Goal: Contribute content: Add original content to the website for others to see

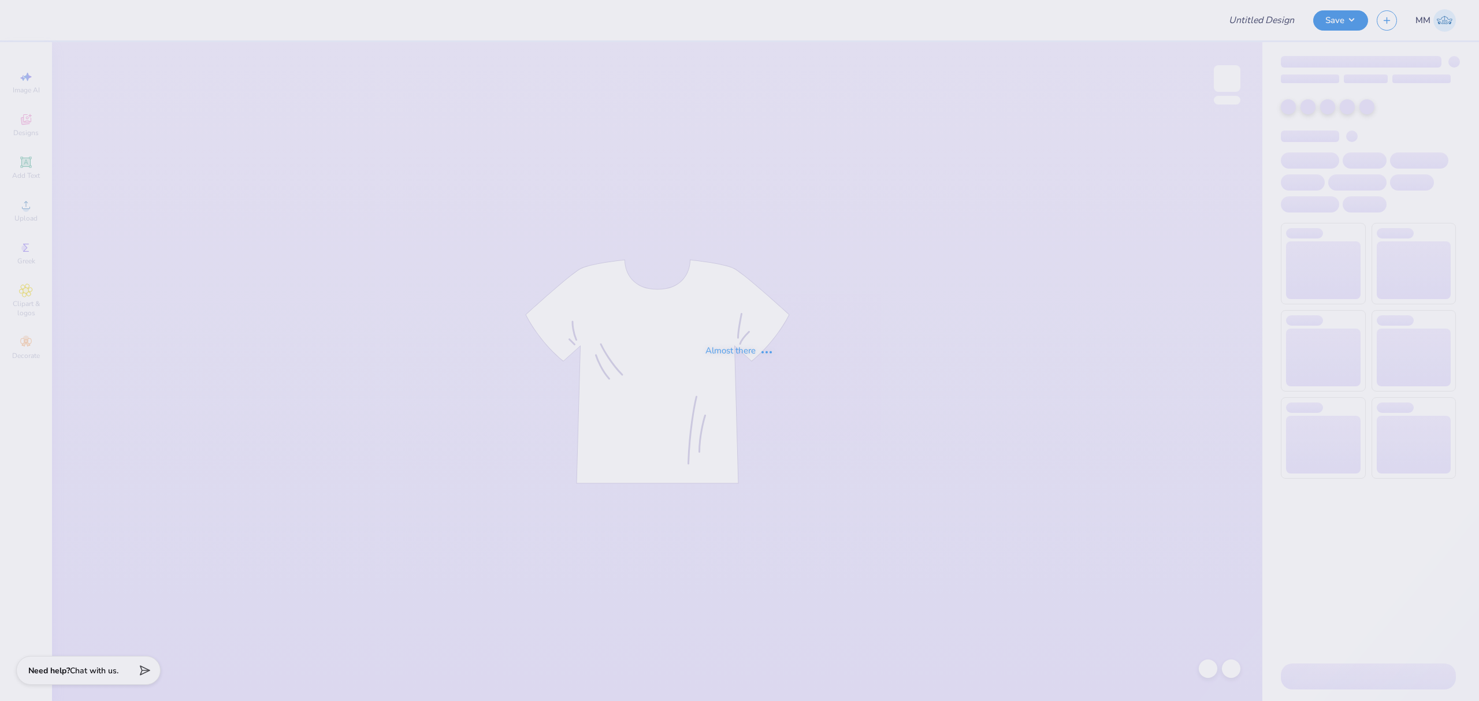
type input "Merch"
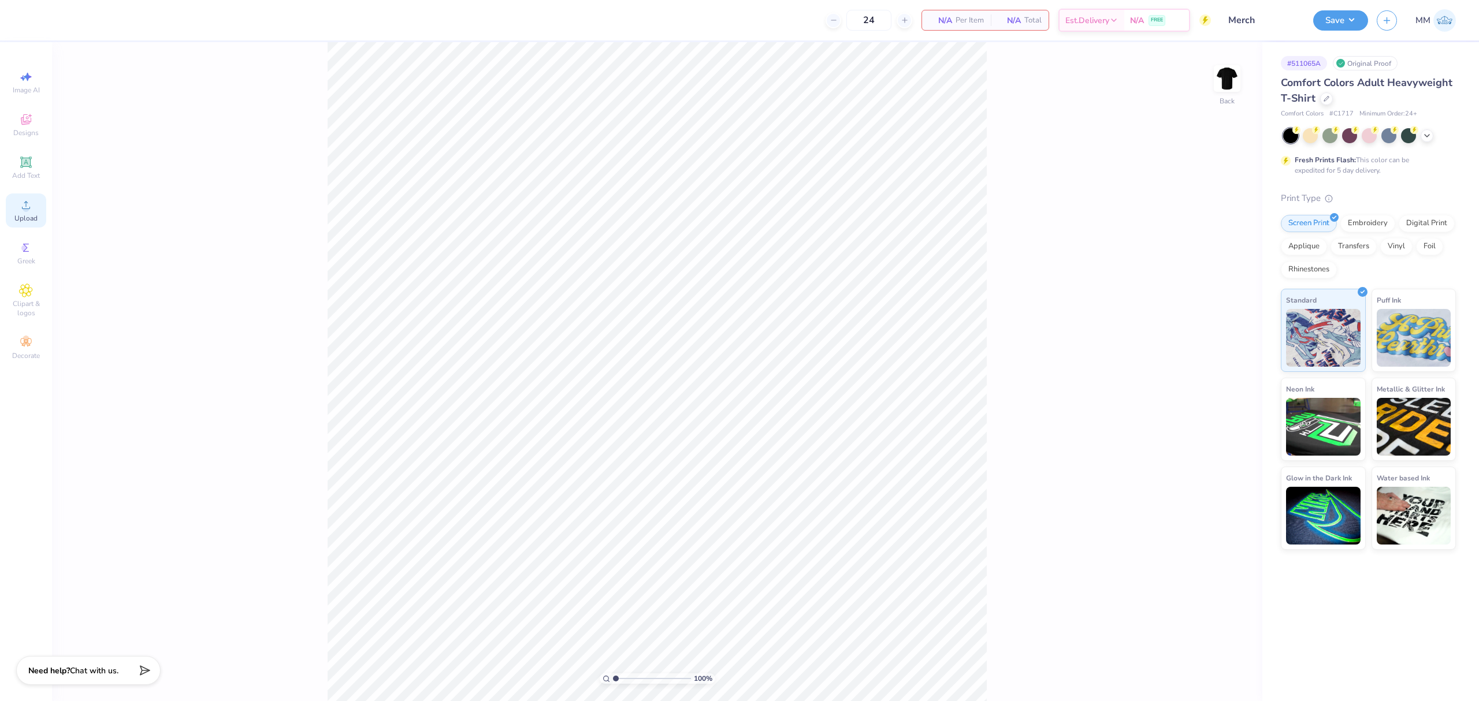
click at [27, 204] on icon at bounding box center [26, 205] width 14 height 14
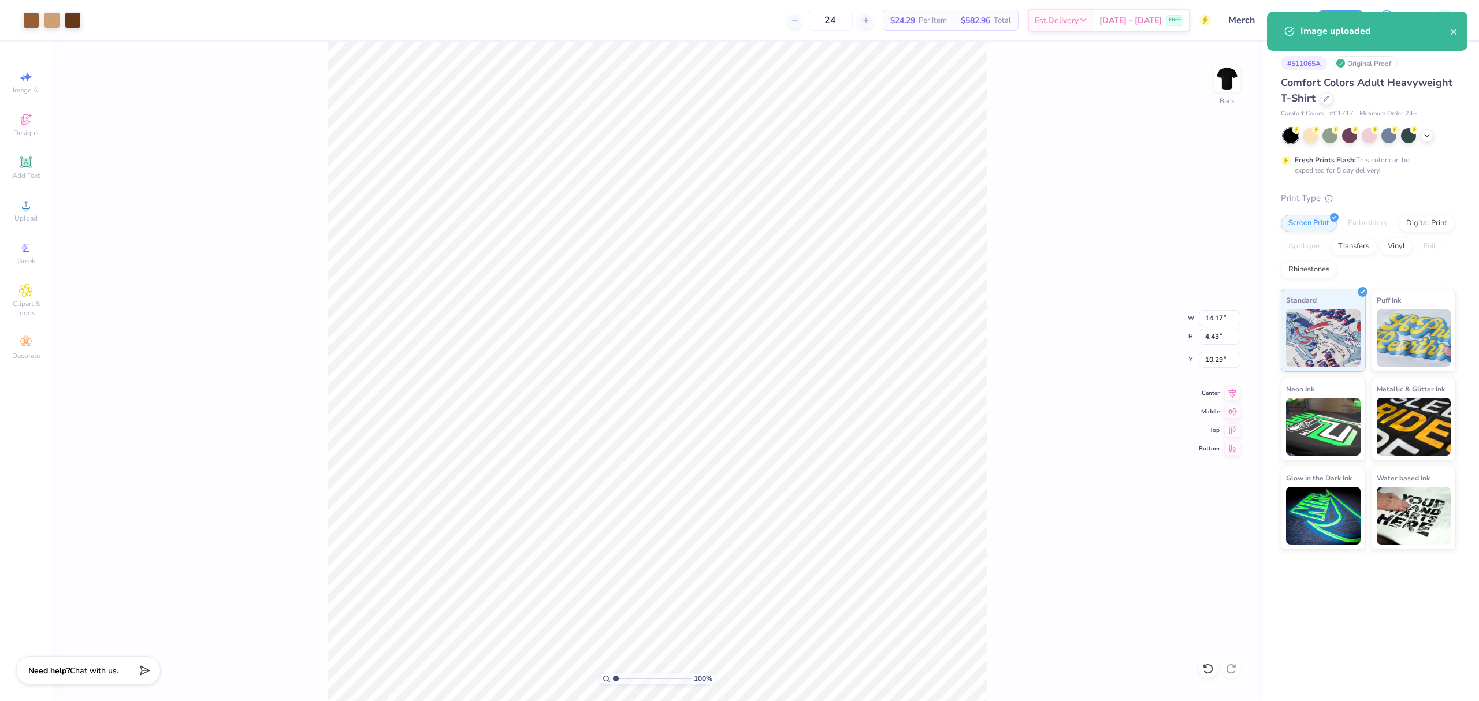
type input "9.52"
type input "2.97"
type input "8.19"
click at [1232, 396] on icon at bounding box center [1233, 392] width 8 height 10
click at [1206, 313] on input "9.52" at bounding box center [1220, 318] width 42 height 16
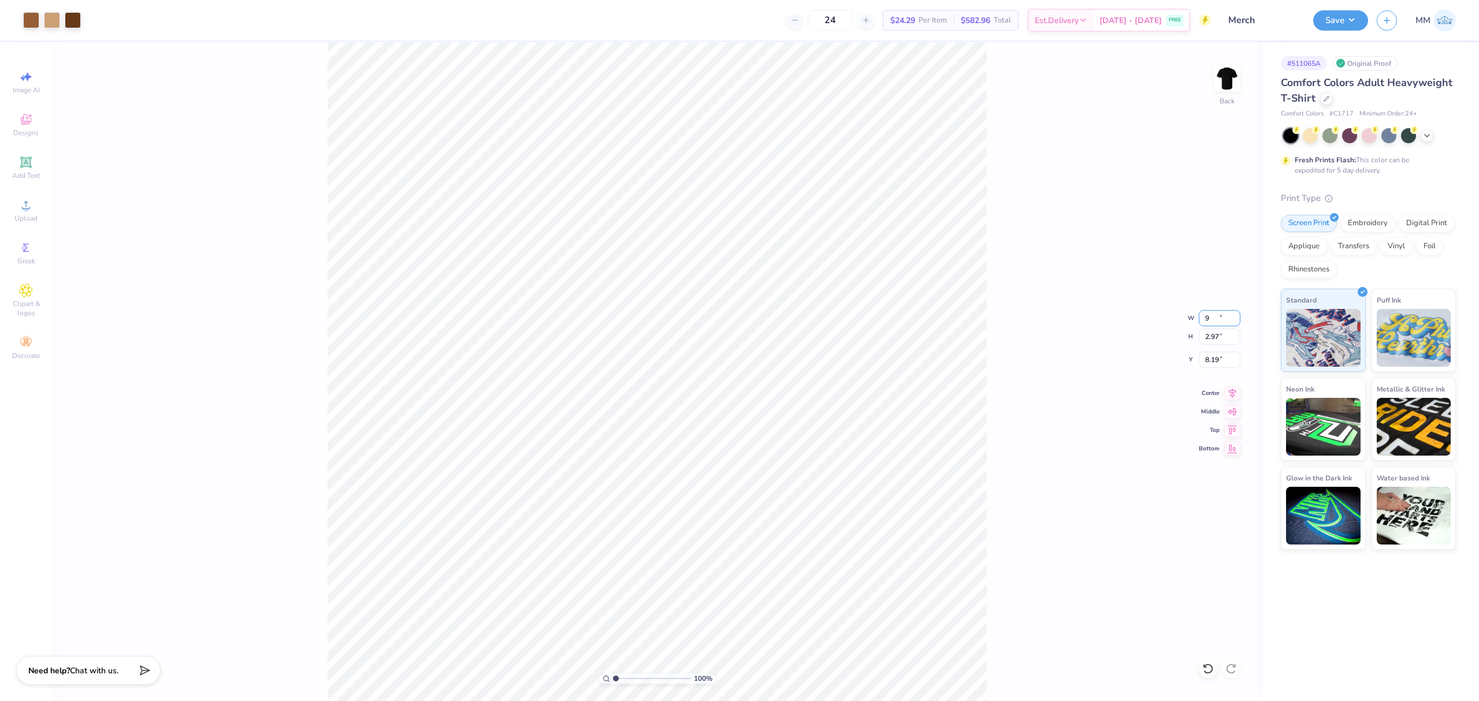
type input "9.00"
type input "2.81"
type input "8.27"
click at [35, 165] on div "Add Text" at bounding box center [26, 168] width 40 height 34
type input "5.59"
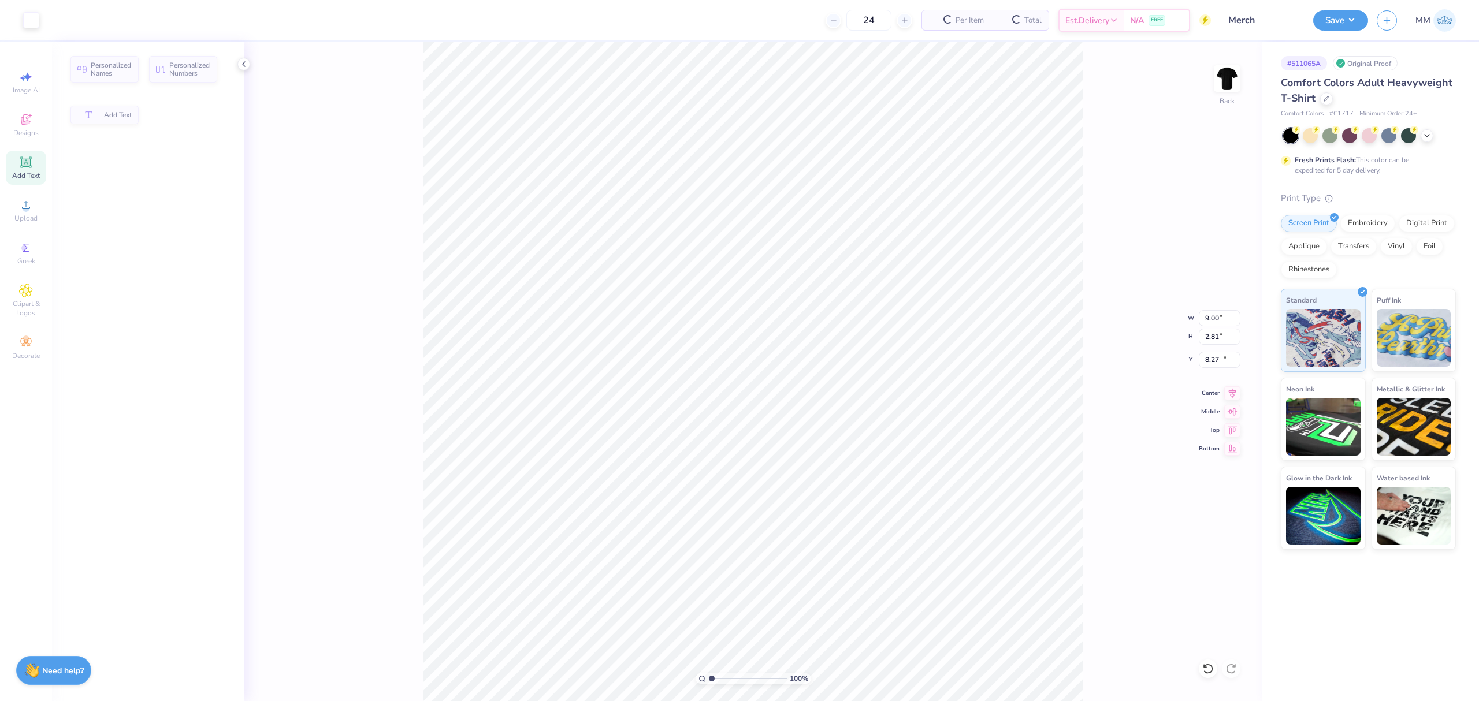
type input "1.62"
type input "11.69"
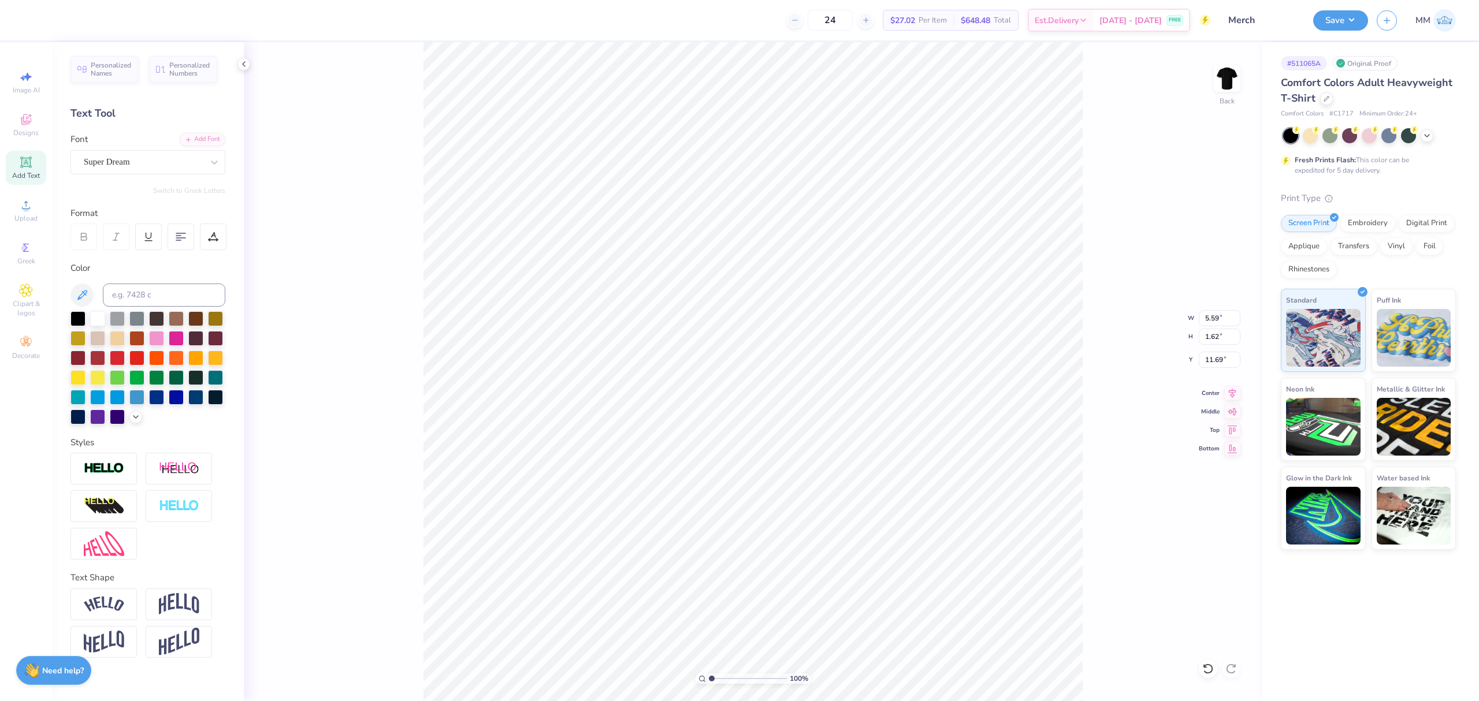
scroll to position [12, 1]
paste textarea "PABW"
type textarea "PABW"
click at [210, 136] on div "Add Font" at bounding box center [203, 138] width 46 height 13
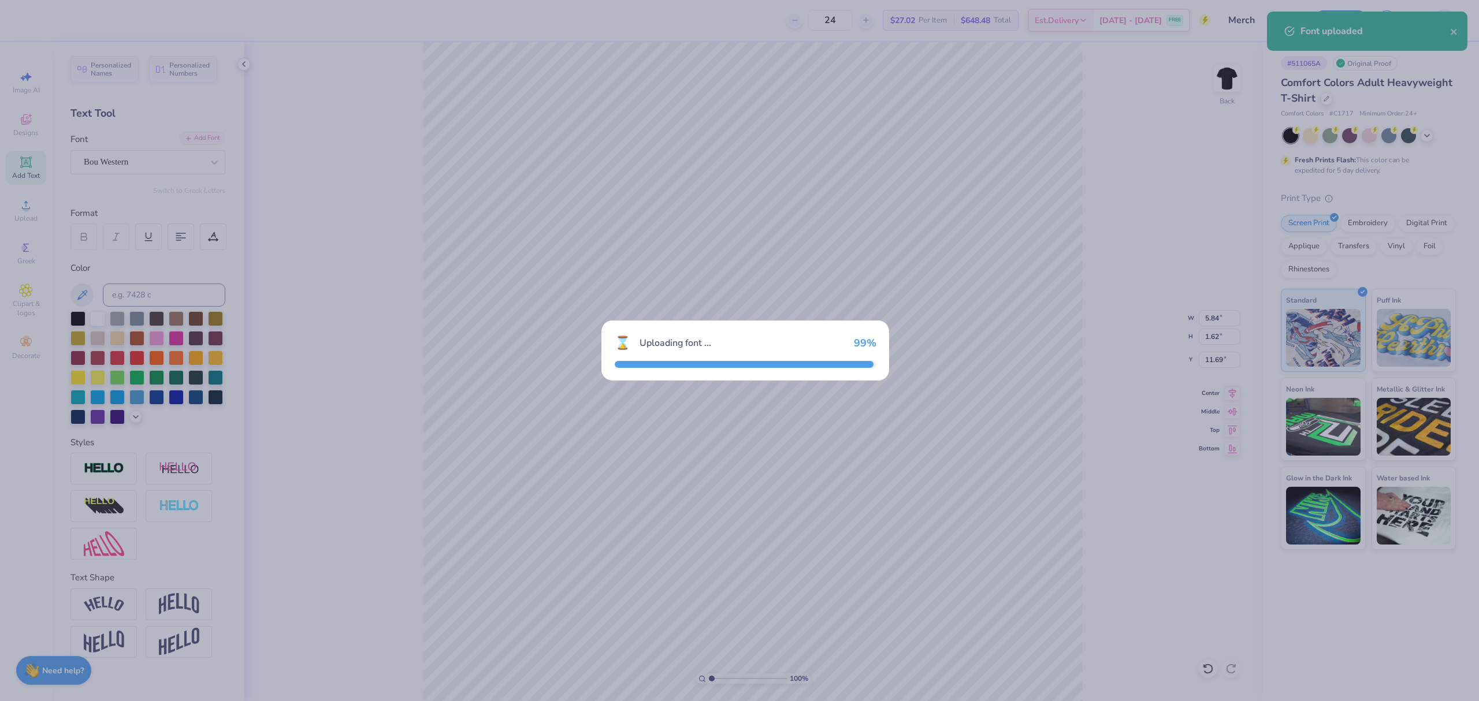
type input "7.06"
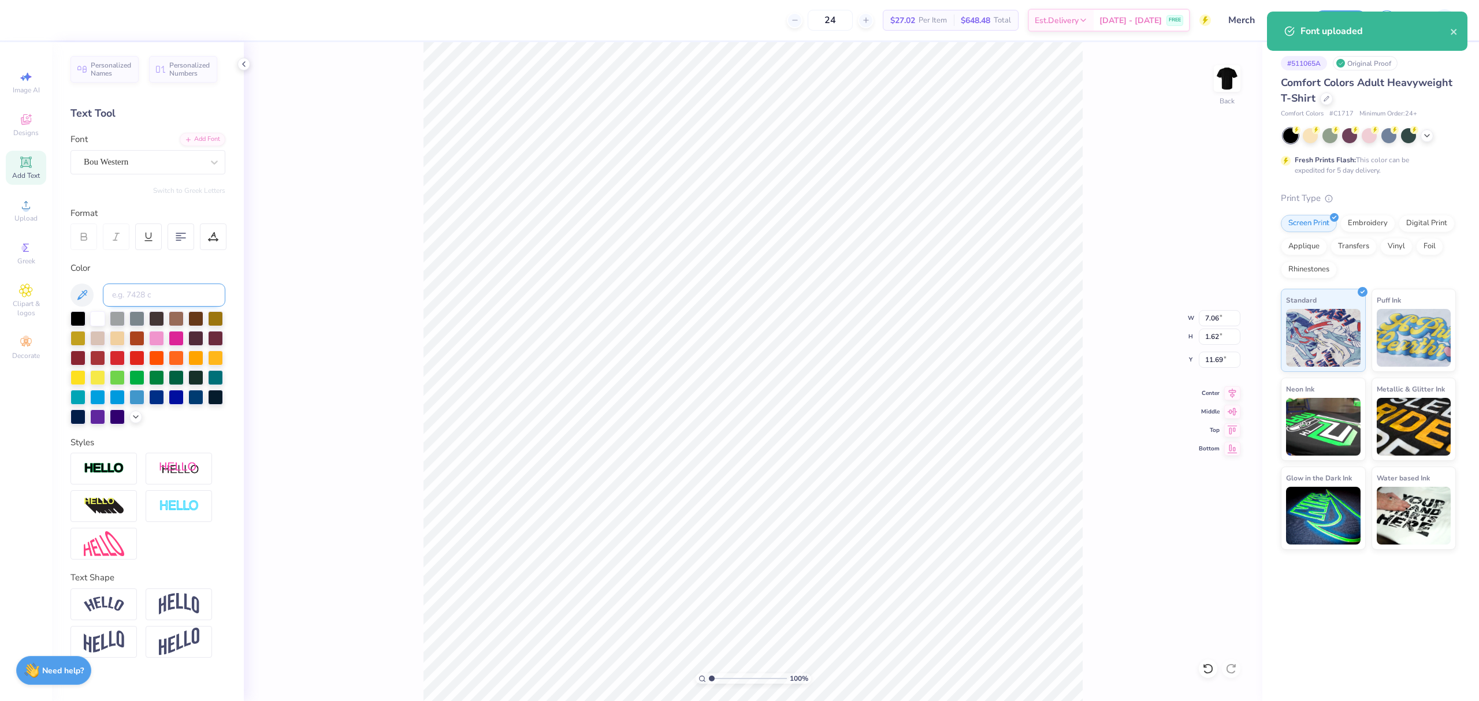
click at [121, 293] on input at bounding box center [164, 295] width 122 height 23
type input "728"
click at [1214, 320] on input "7.06" at bounding box center [1220, 318] width 42 height 16
type input "9.00"
type input "2.07"
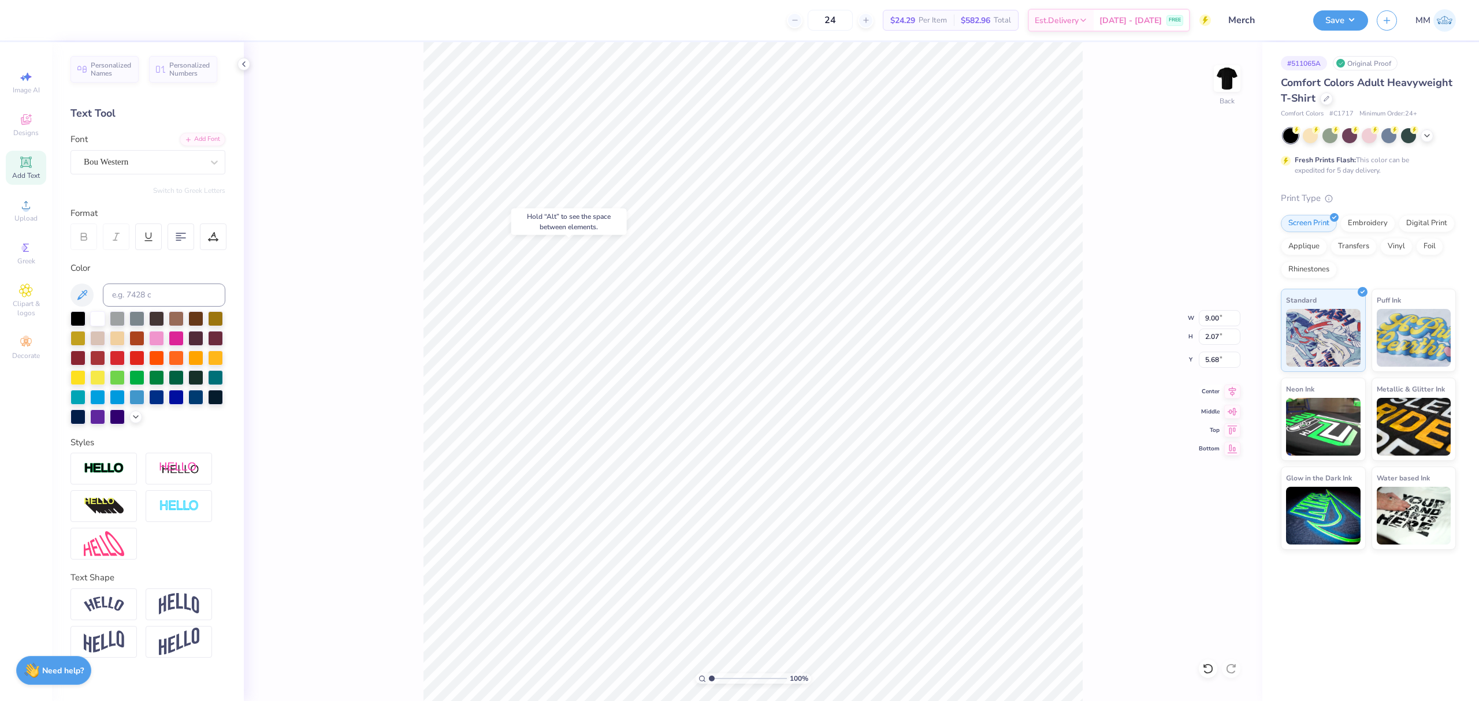
click at [1224, 393] on icon at bounding box center [1232, 392] width 16 height 14
click at [829, 366] on li "Duplicate" at bounding box center [844, 368] width 91 height 23
type input "12.25"
type textarea "[GEOGRAPHIC_DATA]"
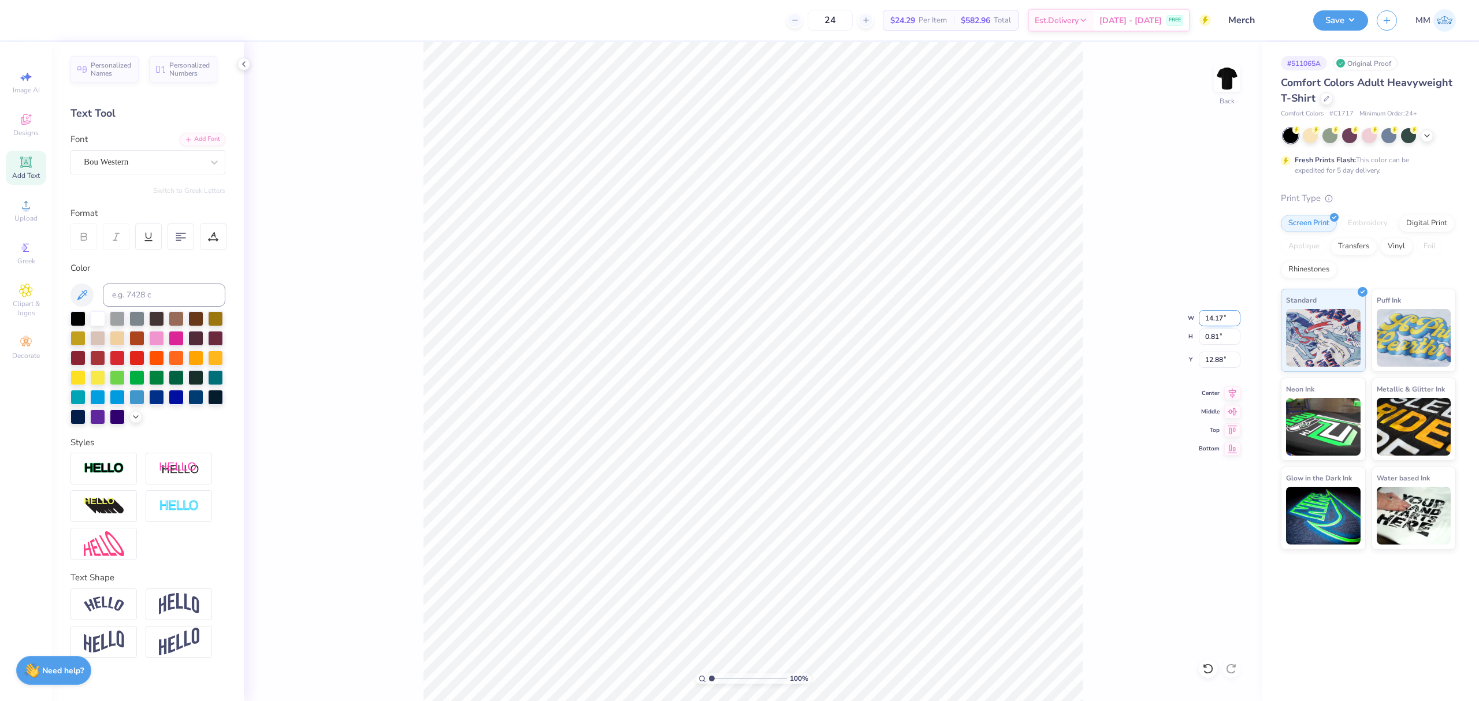
click at [1214, 313] on input "14.17" at bounding box center [1220, 318] width 42 height 16
type input "9.00"
type input "0.51"
type input "13.03"
type input "11.33"
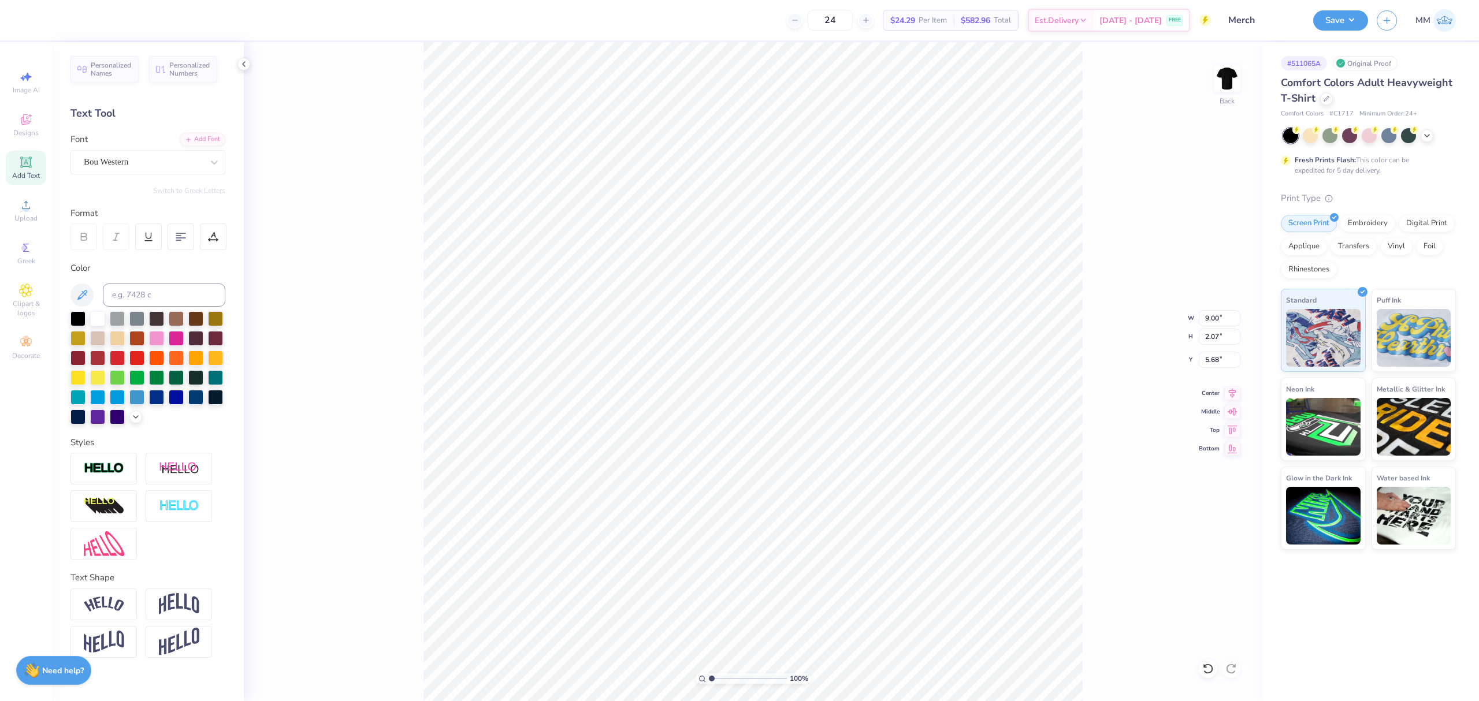
type input "5.96"
click at [1220, 362] on input "5.96" at bounding box center [1220, 360] width 42 height 16
type input "3.00"
click at [1218, 315] on input "9.00" at bounding box center [1220, 318] width 42 height 16
type input "10.00"
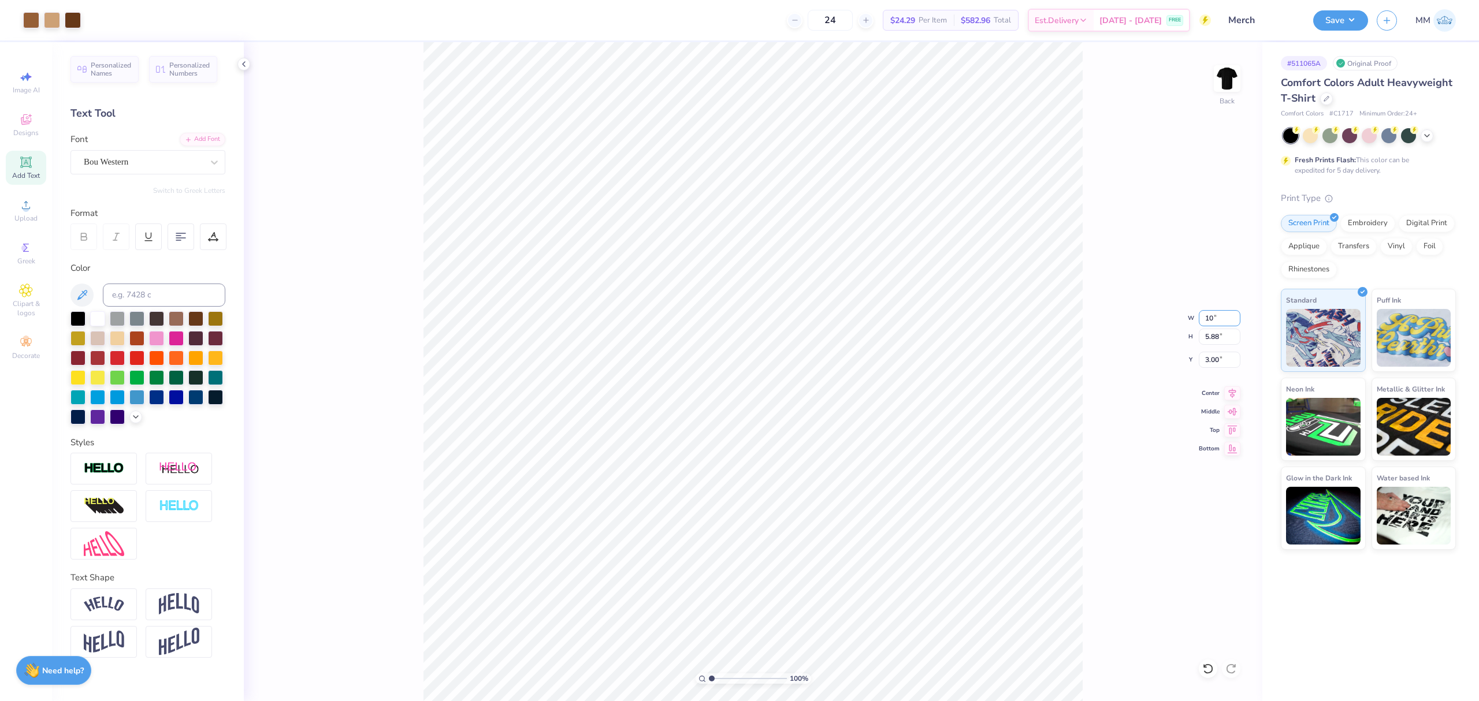
type input "6.53"
click at [1233, 389] on icon at bounding box center [1233, 392] width 8 height 10
click at [1218, 361] on input "2.67" at bounding box center [1220, 360] width 42 height 16
type input "3.00"
click at [400, 161] on div "100 % Back" at bounding box center [753, 371] width 1018 height 659
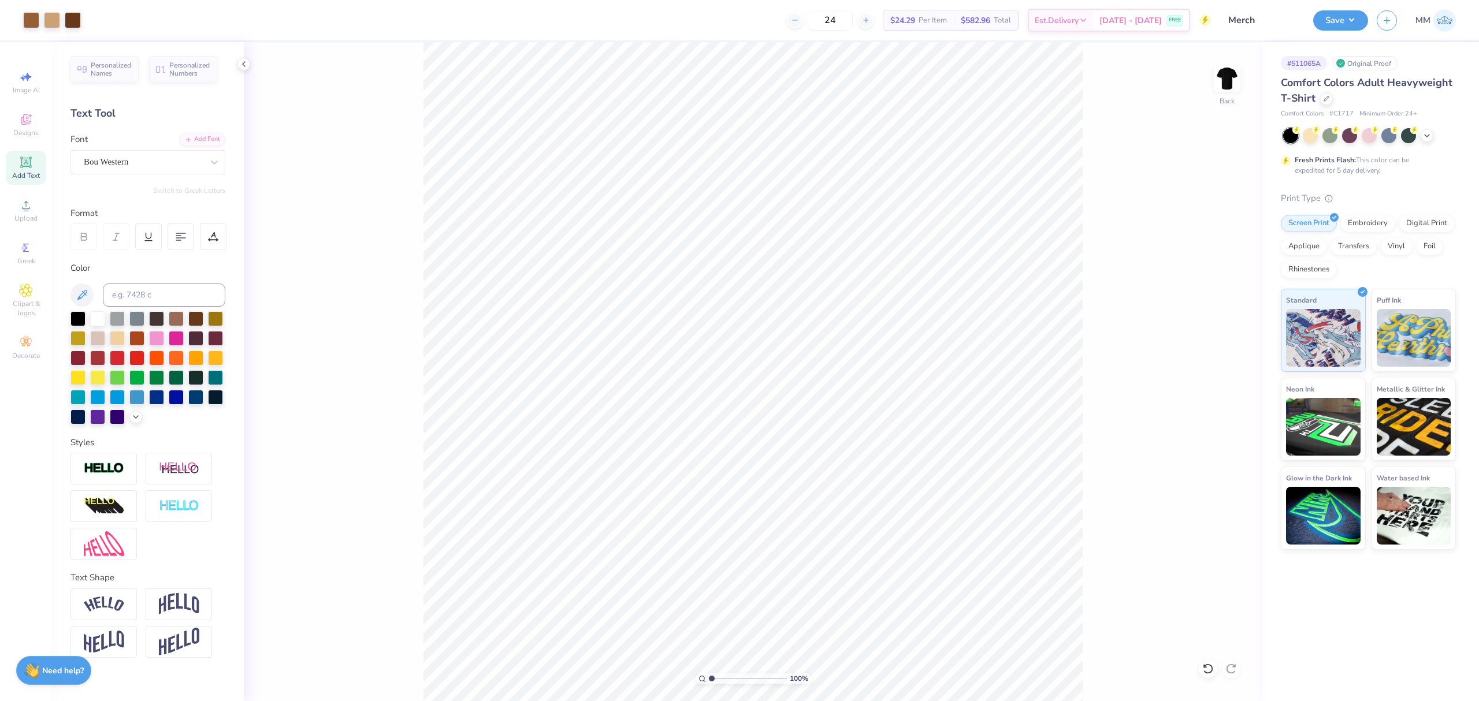
click at [384, 107] on div "100 % Back" at bounding box center [753, 371] width 1018 height 659
click at [1228, 394] on icon at bounding box center [1232, 392] width 16 height 14
click at [1330, 20] on button "Save" at bounding box center [1340, 19] width 55 height 20
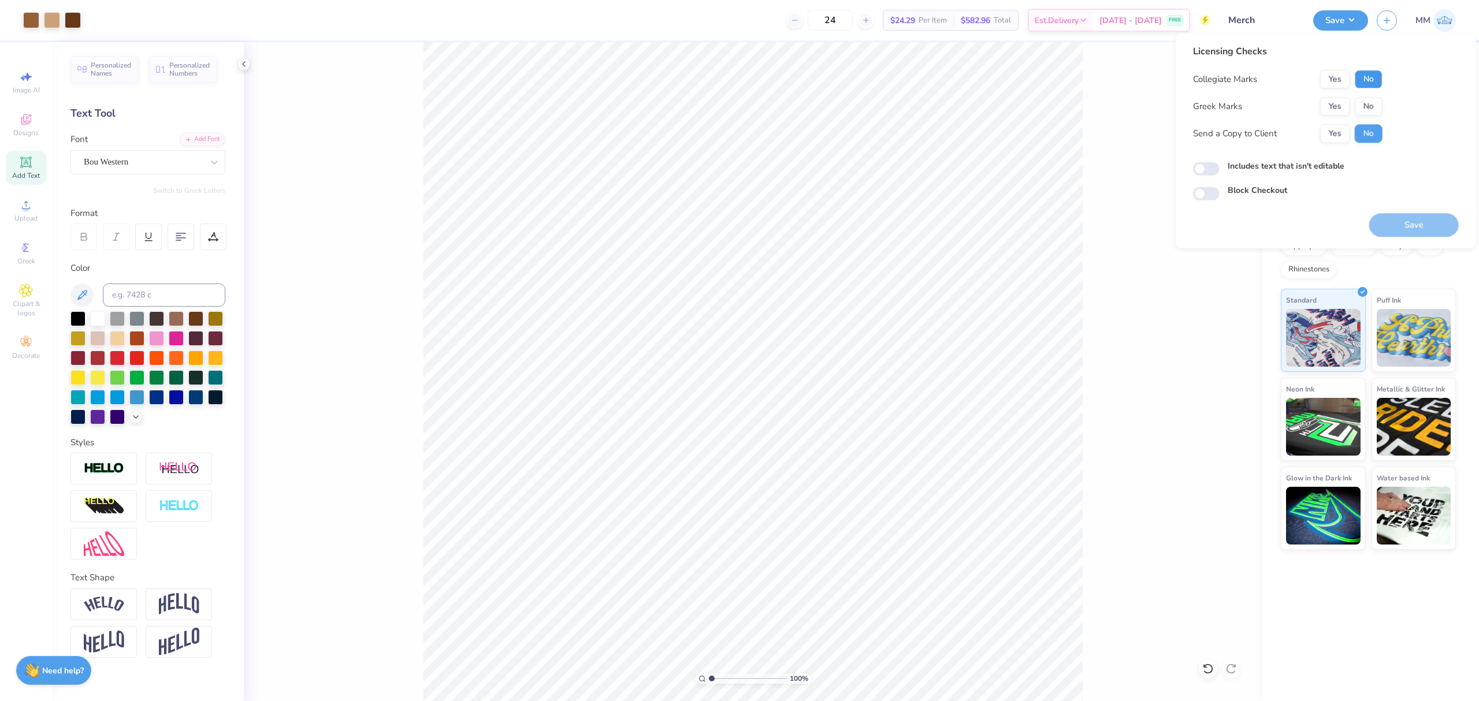
click at [1360, 84] on button "No" at bounding box center [1369, 79] width 28 height 18
click at [1359, 102] on button "No" at bounding box center [1369, 106] width 28 height 18
click at [1277, 169] on label "Includes text that isn't editable" at bounding box center [1285, 166] width 117 height 12
click at [1219, 169] on input "Includes text that isn't editable" at bounding box center [1206, 169] width 27 height 14
drag, startPoint x: 1287, startPoint y: 169, endPoint x: 1306, endPoint y: 181, distance: 22.6
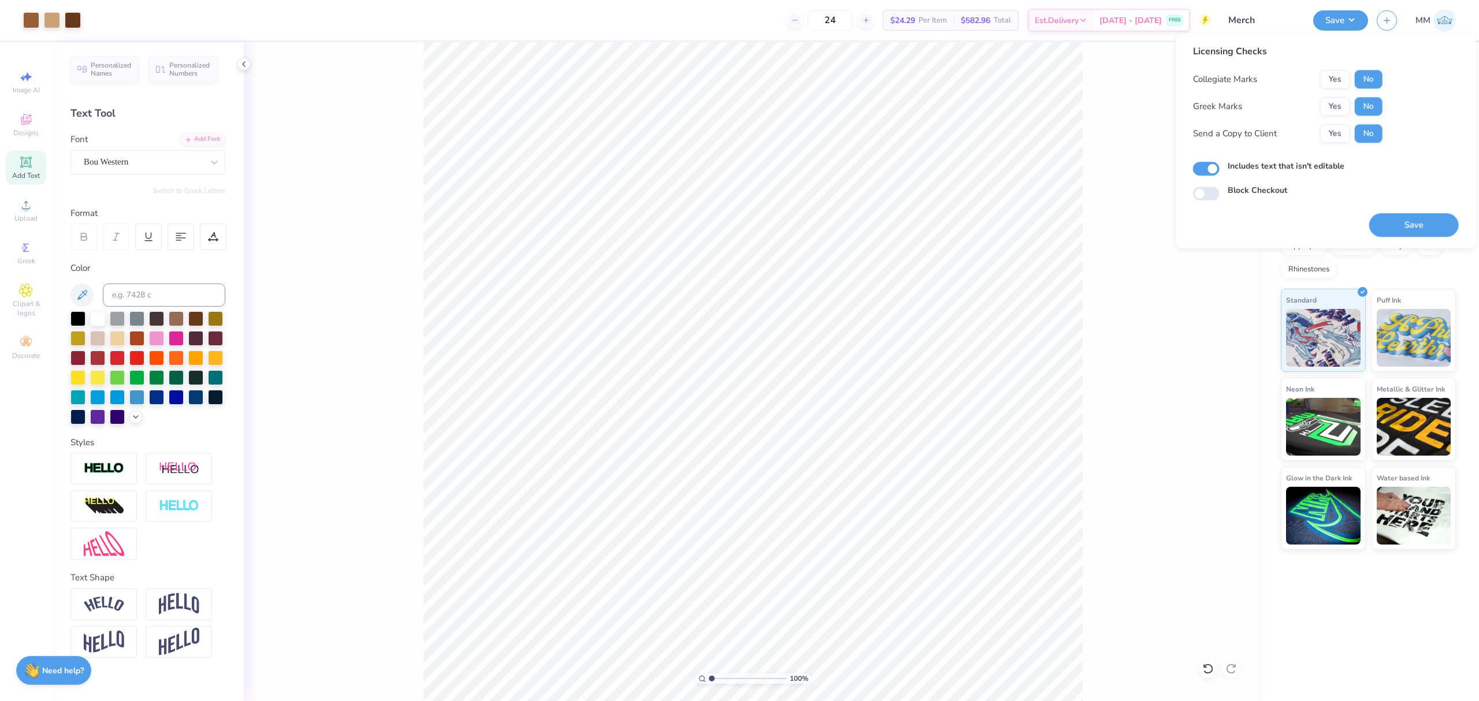
click at [1288, 169] on label "Includes text that isn't editable" at bounding box center [1285, 166] width 117 height 12
click at [1203, 164] on input "Includes text that isn't editable" at bounding box center [1206, 169] width 27 height 14
checkbox input "false"
click at [1382, 227] on button "Save" at bounding box center [1414, 225] width 90 height 24
